Goal: Information Seeking & Learning: Learn about a topic

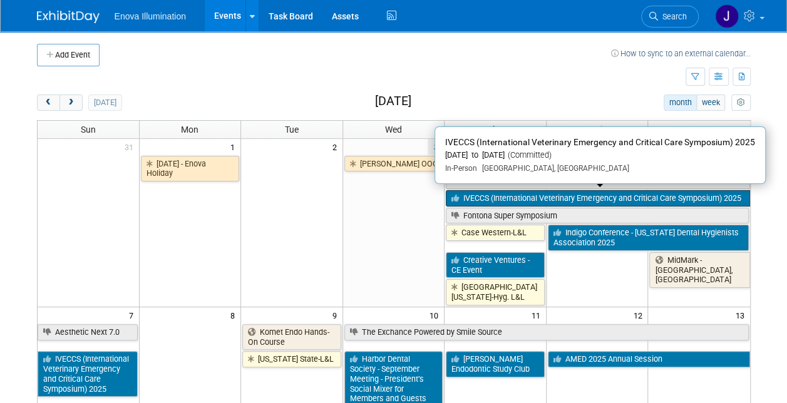
click at [502, 192] on link "IVECCS (International Veterinary Emergency and Critical Care Symposium) 2025" at bounding box center [598, 198] width 304 height 16
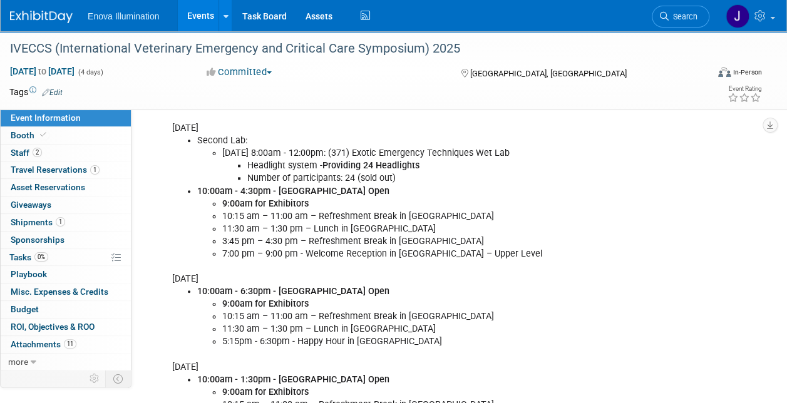
scroll to position [564, 0]
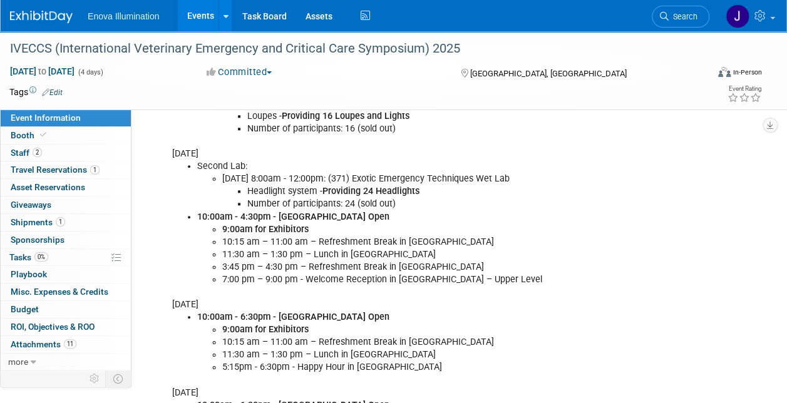
click at [195, 17] on link "Events" at bounding box center [201, 15] width 46 height 31
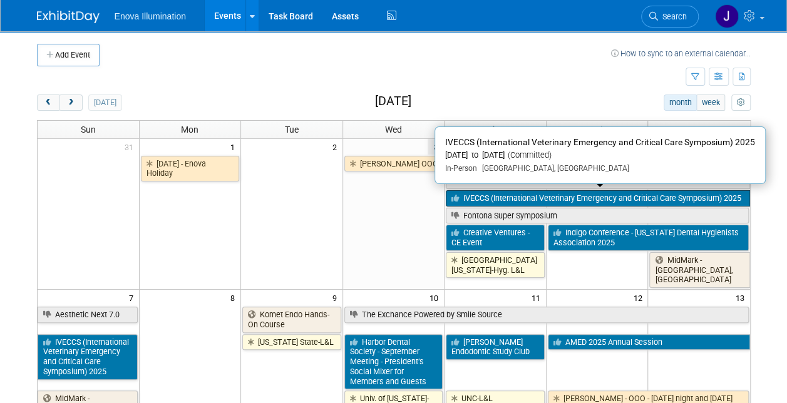
click at [483, 197] on link "IVECCS (International Veterinary Emergency and Critical Care Symposium) 2025" at bounding box center [598, 198] width 304 height 16
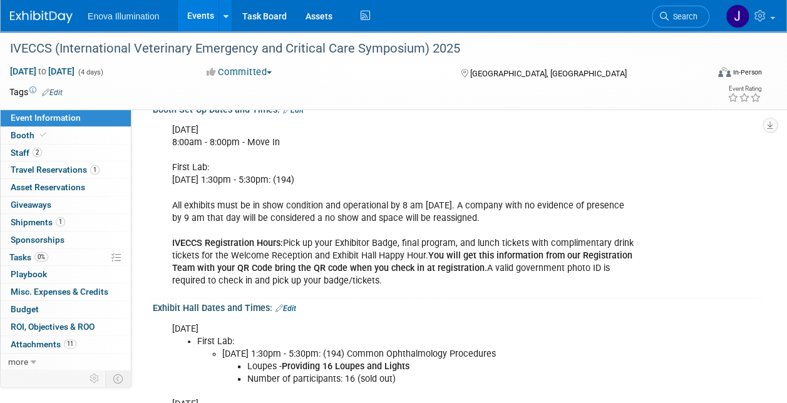
scroll to position [251, 0]
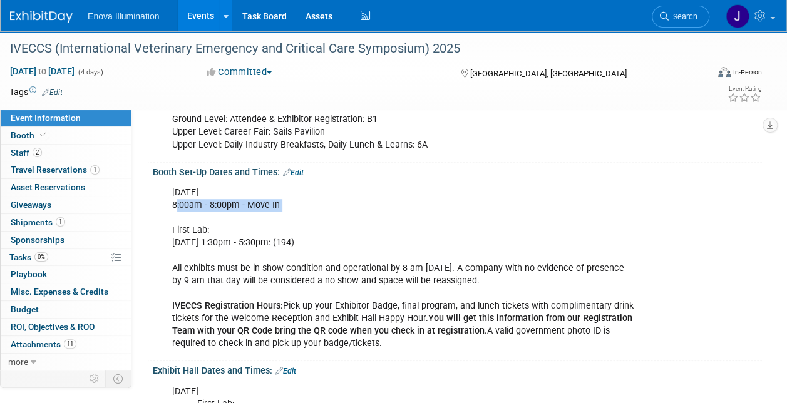
drag, startPoint x: 177, startPoint y: 205, endPoint x: 237, endPoint y: 210, distance: 61.0
click at [237, 210] on div "Thursday, September 4 8:00am - 8:00pm - Move In First Lab: Thursday, September …" at bounding box center [403, 268] width 478 height 176
drag, startPoint x: 237, startPoint y: 210, endPoint x: 327, endPoint y: 207, distance: 89.7
click at [327, 207] on div "Thursday, September 4 8:00am - 8:00pm - Move In First Lab: Thursday, September …" at bounding box center [403, 268] width 478 height 176
click at [396, 203] on div "Thursday, September 4 8:00am - 8:00pm - Move In First Lab: Thursday, September …" at bounding box center [403, 268] width 478 height 176
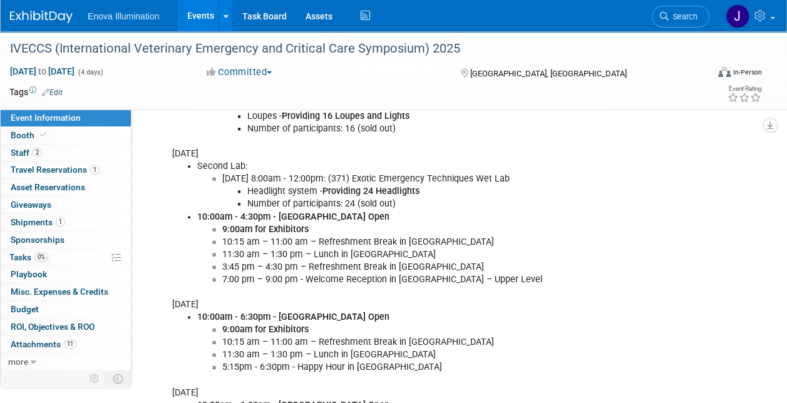
scroll to position [626, 0]
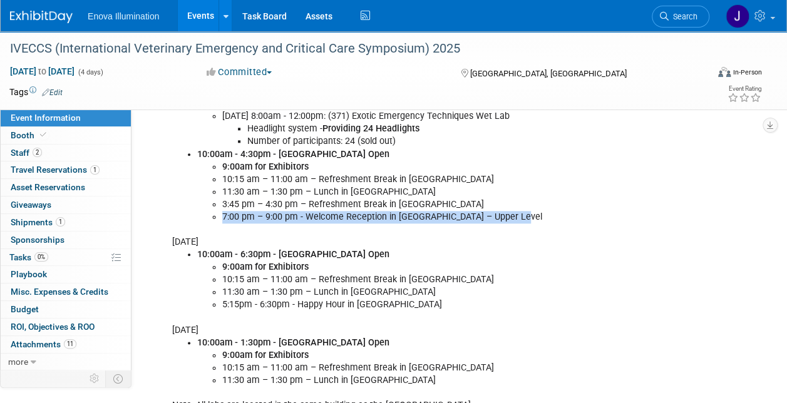
drag, startPoint x: 512, startPoint y: 215, endPoint x: 212, endPoint y: 213, distance: 300.1
click at [212, 213] on ul "9:00am for Exhibitors 10:15 am – 11:00 am – Refreshment Break in Exhibit Hall 1…" at bounding box center [415, 192] width 437 height 63
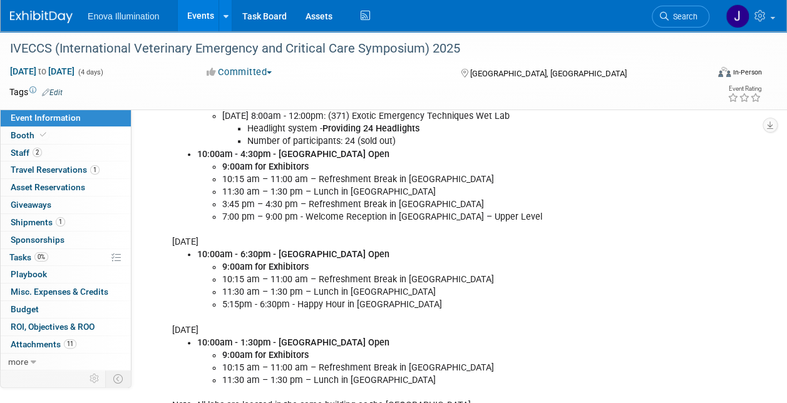
click at [571, 188] on li "11:30 am – 1:30 pm – Lunch in Exhibit Hall" at bounding box center [428, 192] width 412 height 13
click at [201, 13] on link "Events" at bounding box center [201, 15] width 46 height 31
